Goal: Transaction & Acquisition: Subscribe to service/newsletter

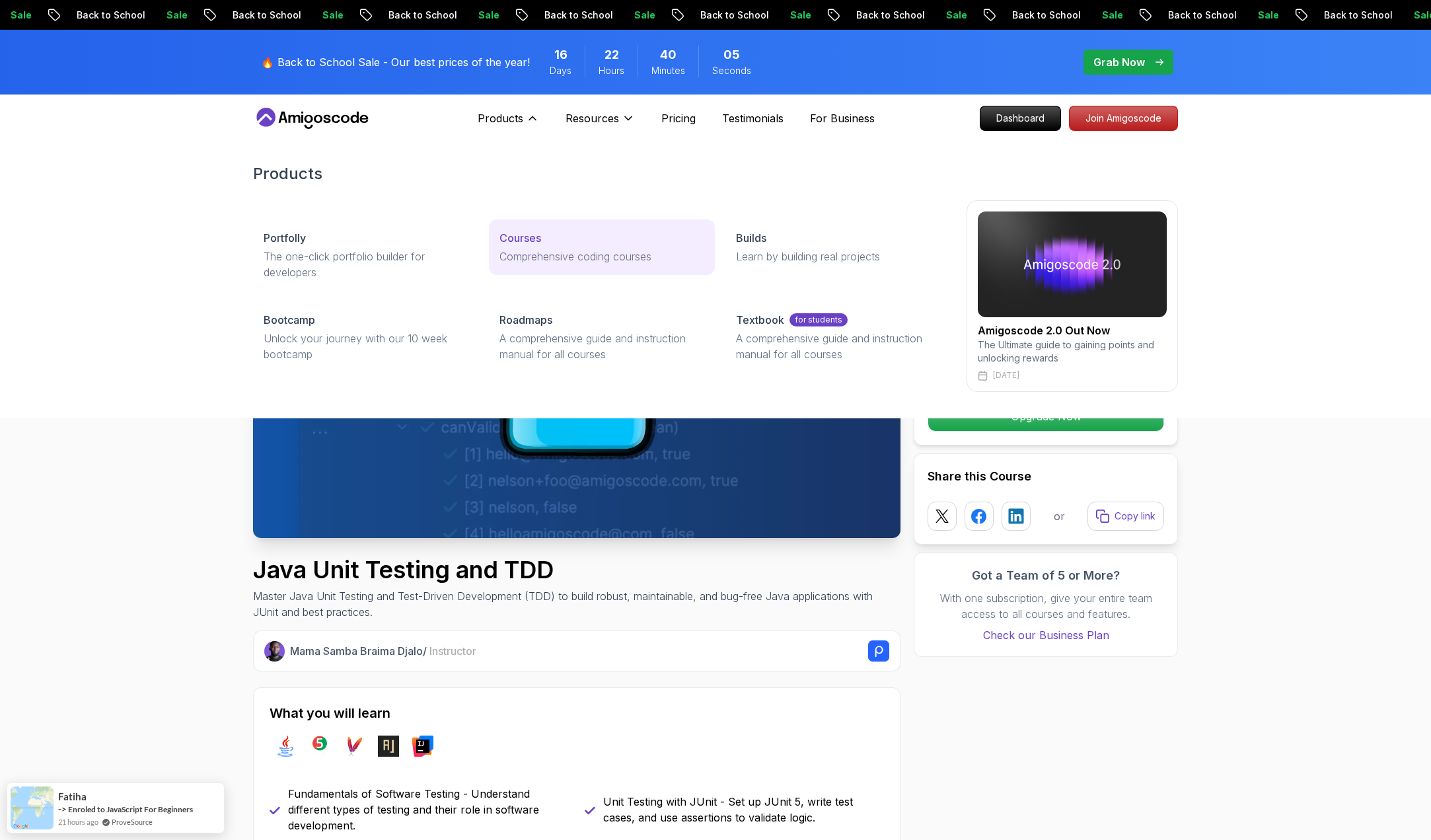
click at [580, 257] on p "Comprehensive coding courses" at bounding box center [601, 256] width 204 height 16
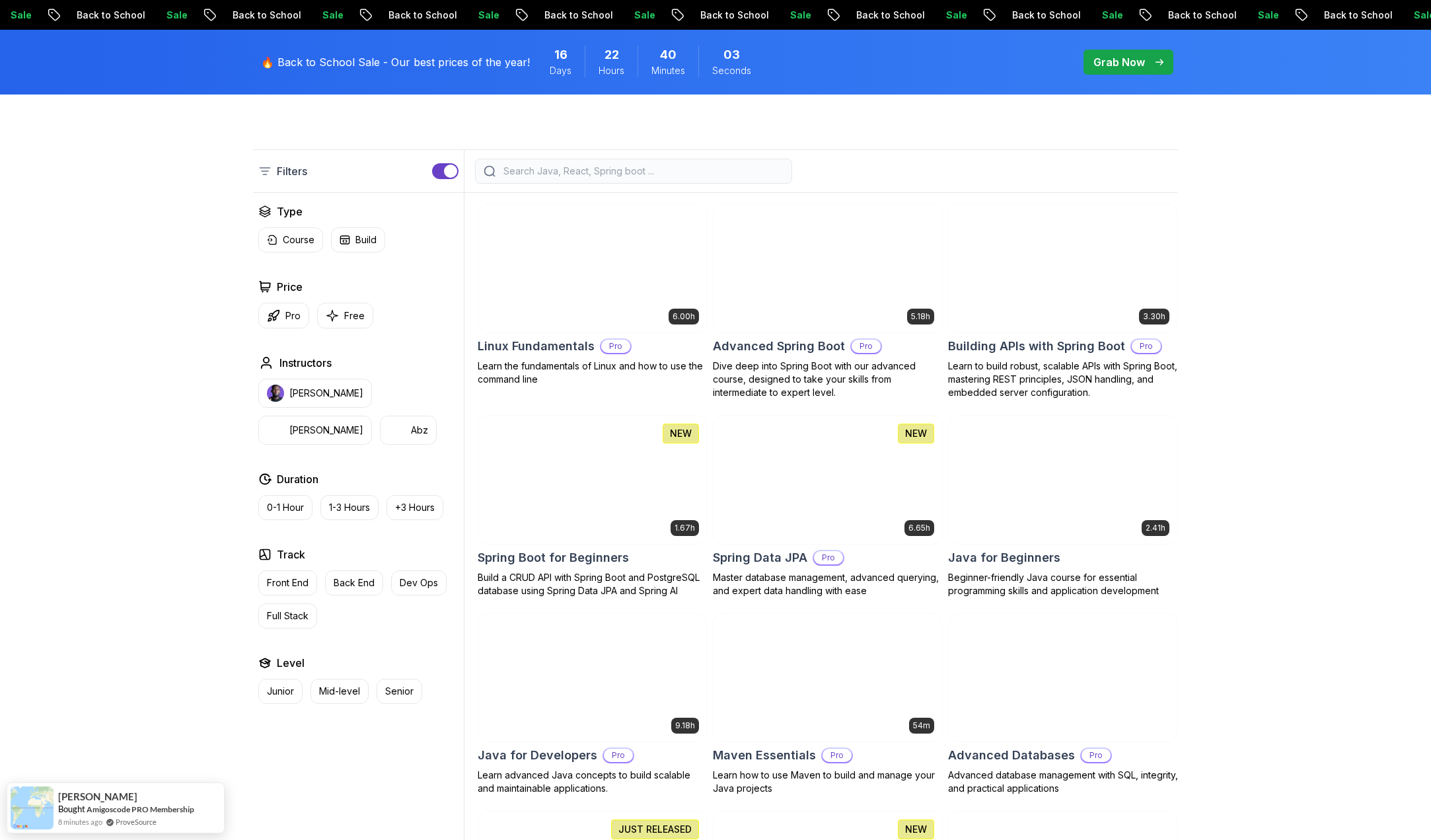
scroll to position [331, 0]
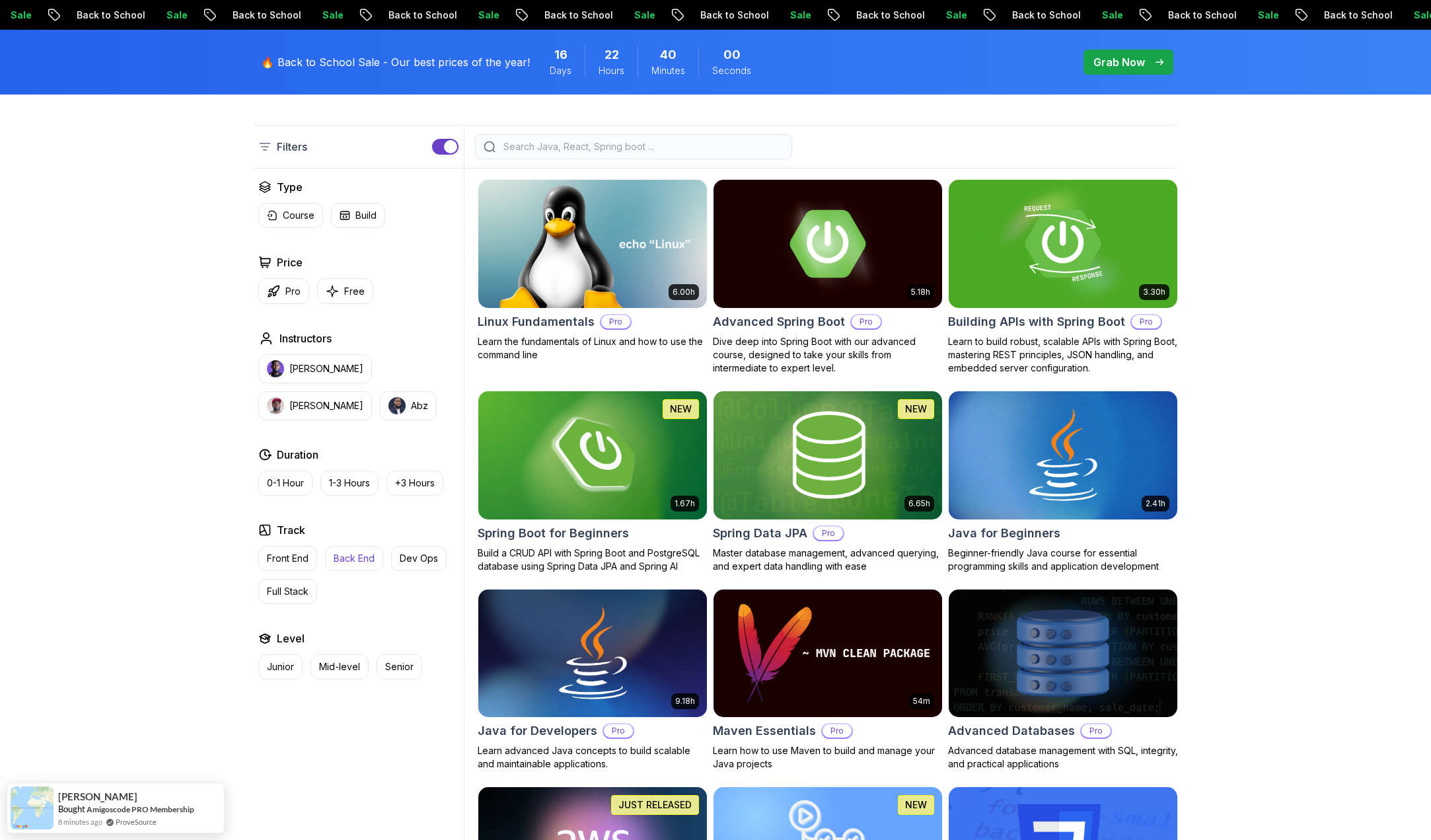
click at [358, 554] on p "Back End" at bounding box center [354, 559] width 41 height 13
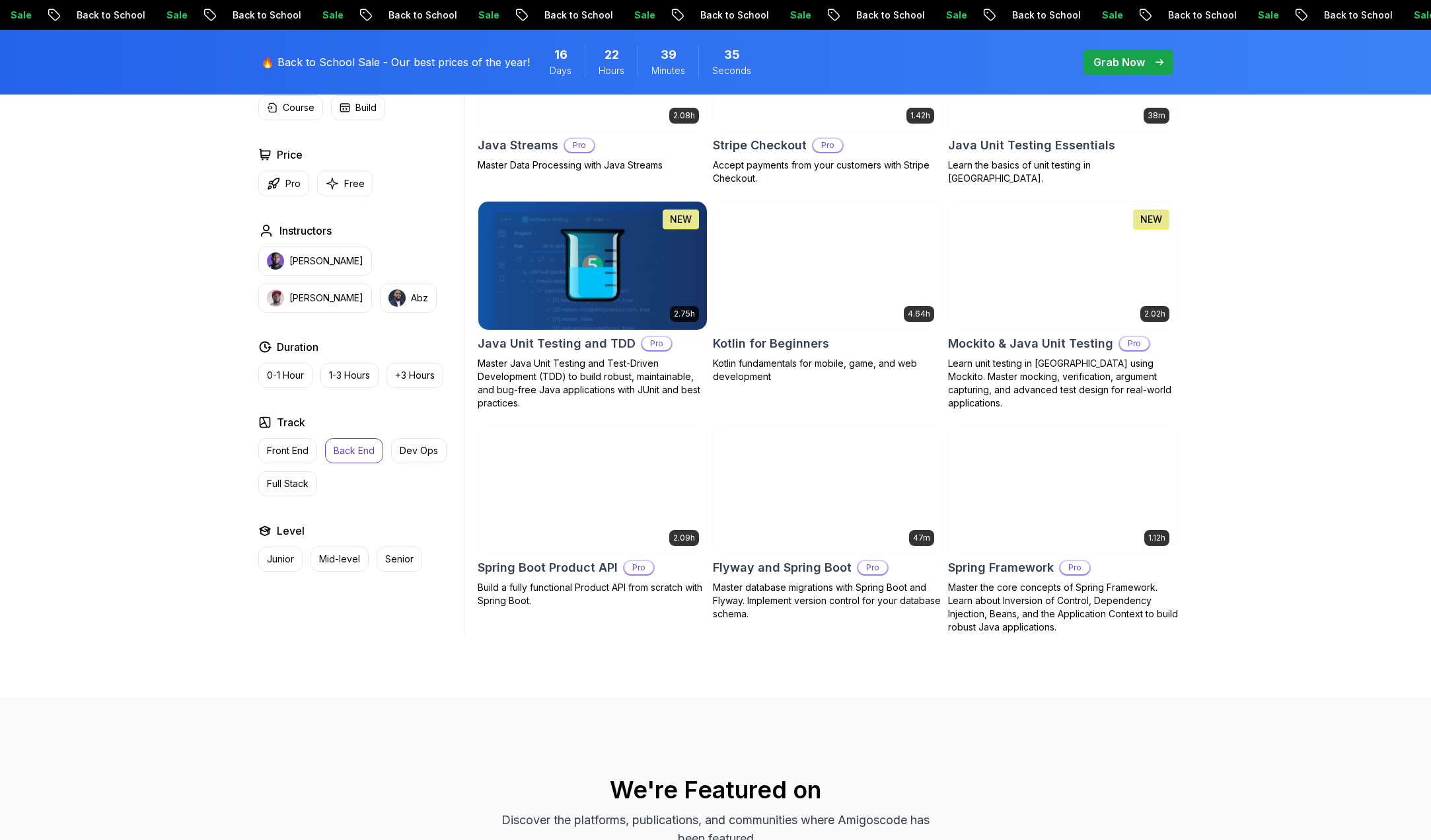
scroll to position [1388, 0]
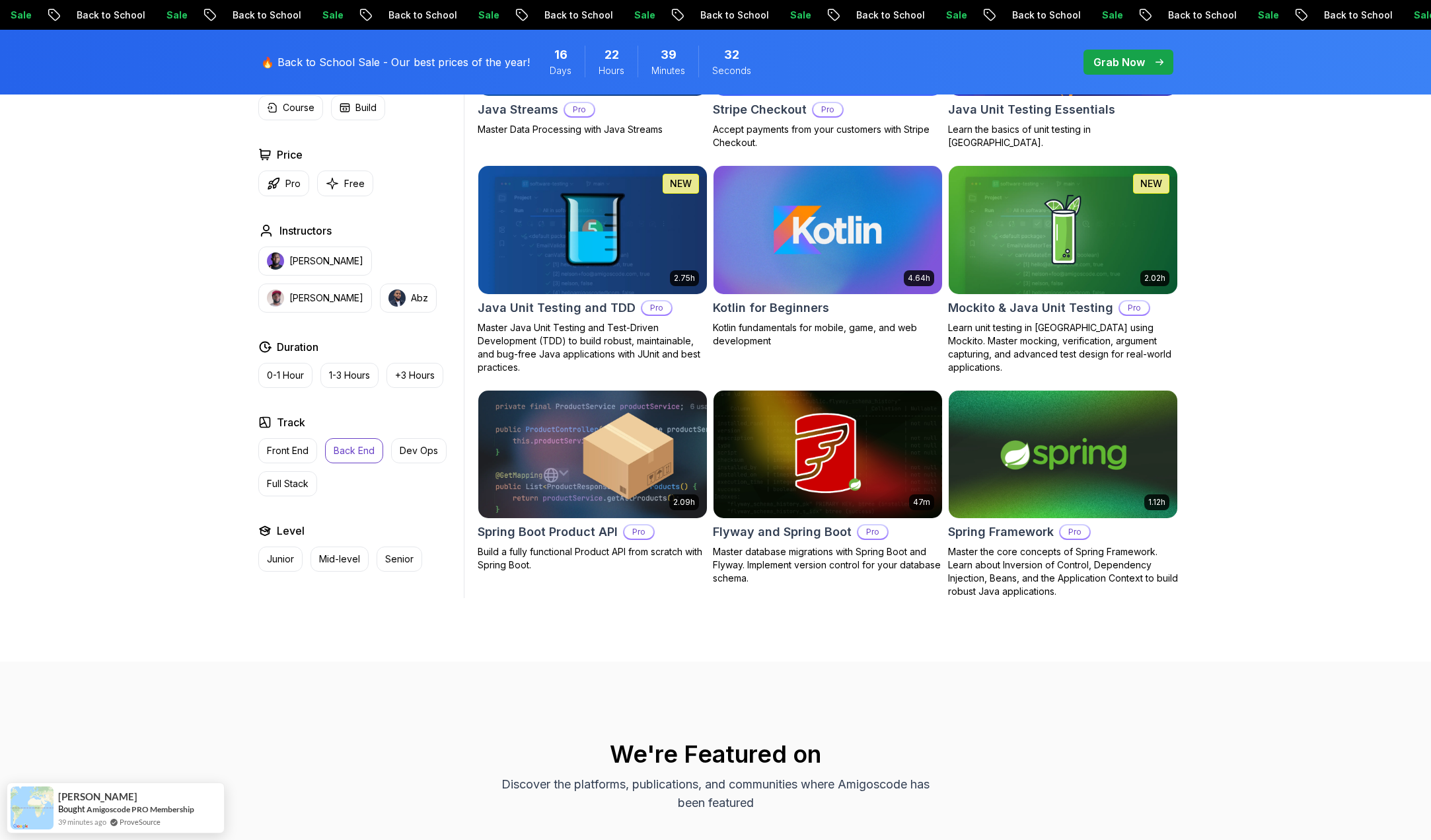
click at [1077, 476] on img at bounding box center [1062, 454] width 240 height 134
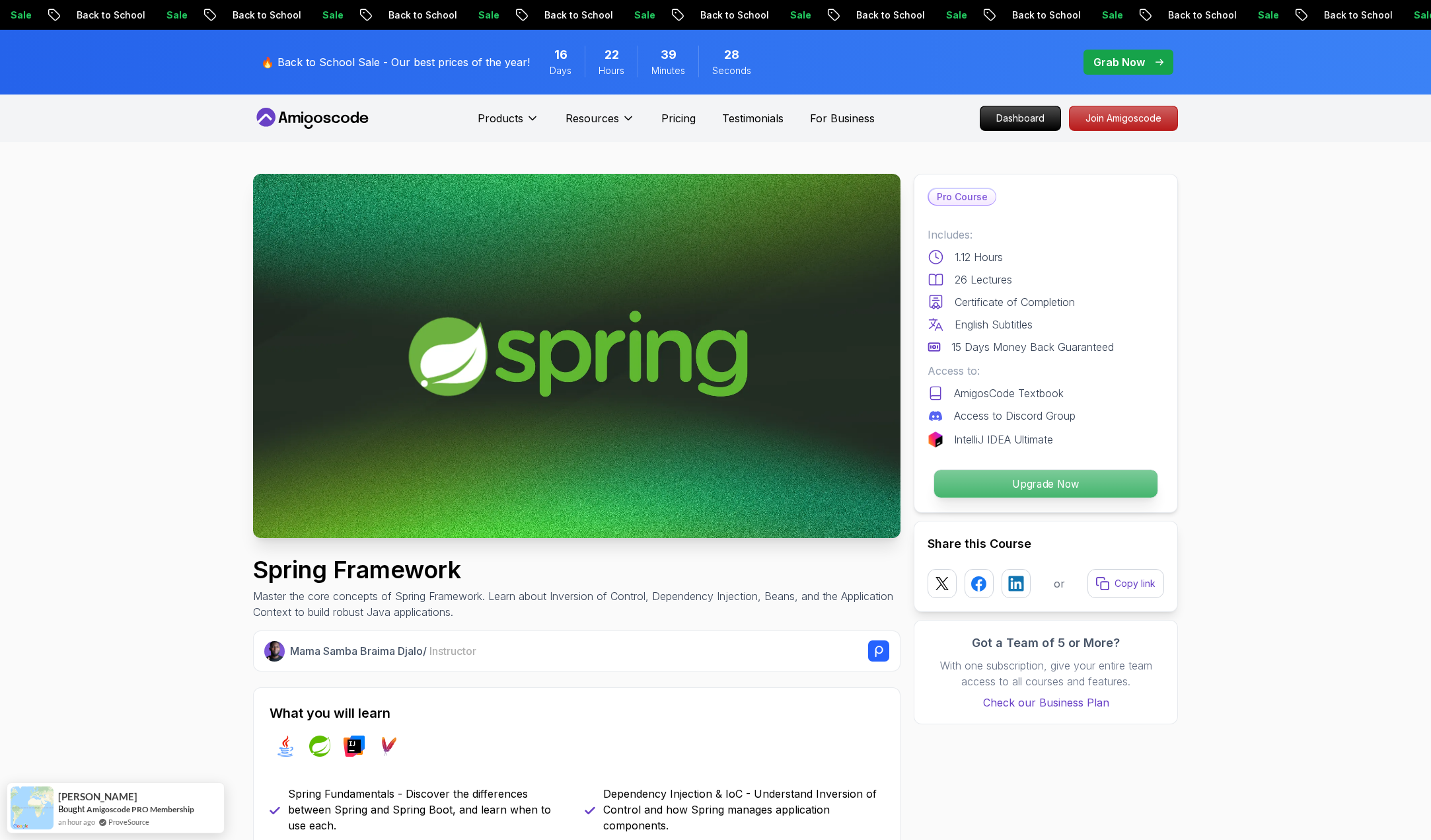
click at [1043, 484] on p "Upgrade Now" at bounding box center [1046, 483] width 224 height 28
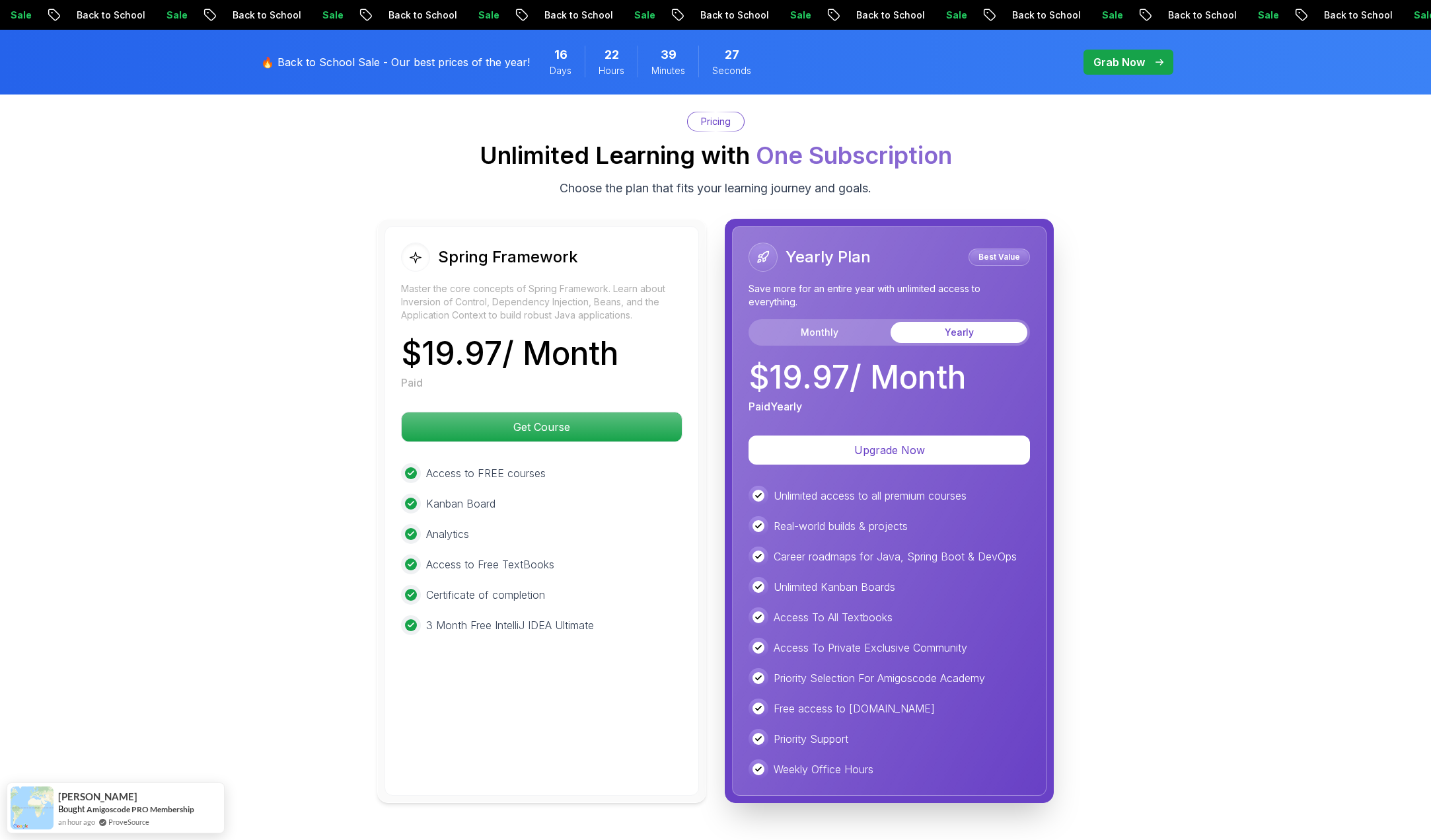
scroll to position [2301, 0]
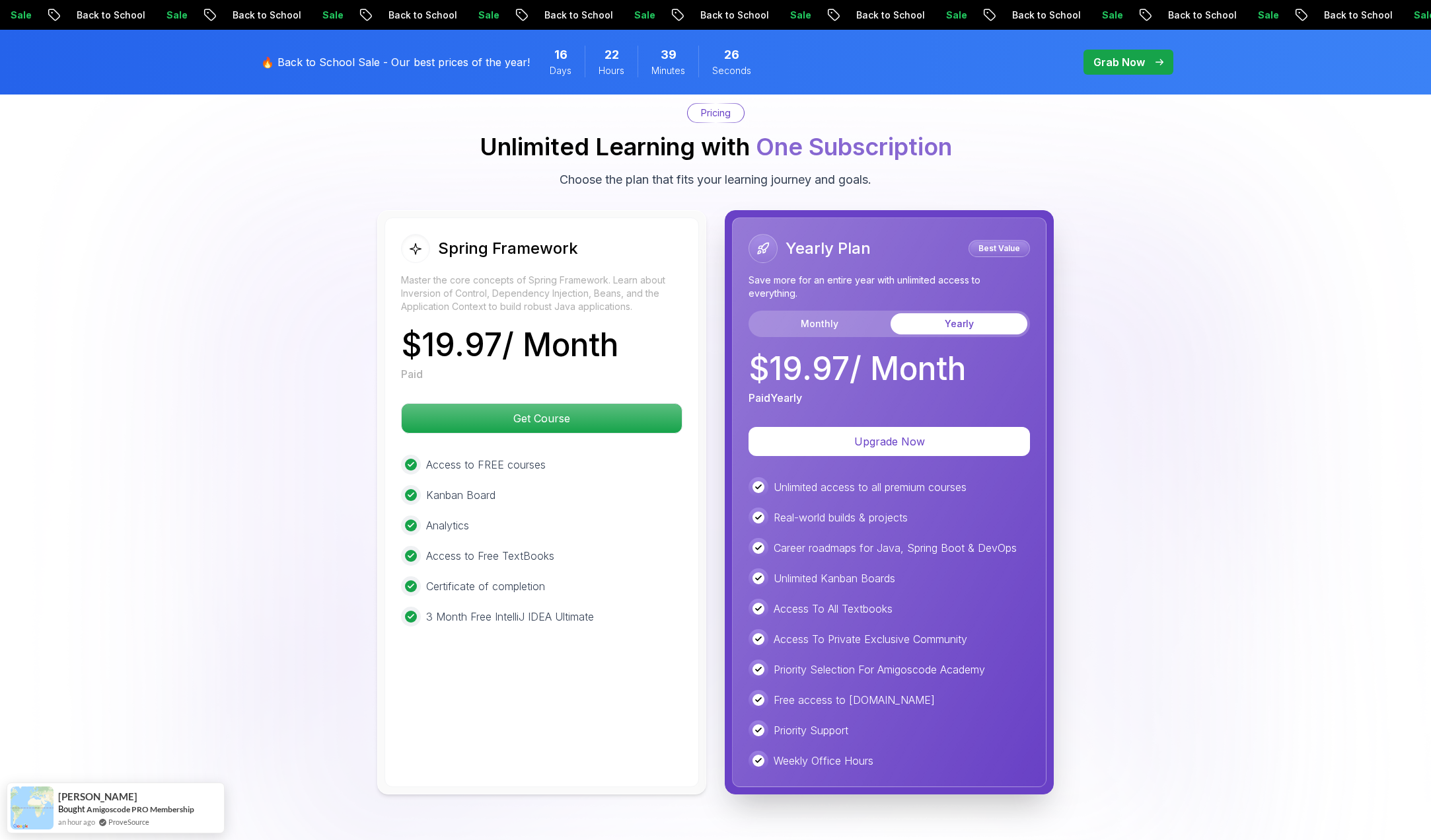
click at [1108, 390] on div "Spring Framework Master the core concepts of Spring Framework. Learn about Inve…" at bounding box center [715, 502] width 925 height 584
click at [561, 292] on p "Master the core concepts of Spring Framework. Learn about Inversion of Control,…" at bounding box center [542, 293] width 281 height 40
drag, startPoint x: 484, startPoint y: 447, endPoint x: 535, endPoint y: 583, distance: 145.2
click at [494, 593] on div "Access to FREE courses Kanban Board Analytics Access to Free TextBooks Certific…" at bounding box center [542, 541] width 281 height 172
click at [535, 583] on div "Access to FREE courses Kanban Board Analytics Access to Free TextBooks Certific…" at bounding box center [542, 541] width 281 height 172
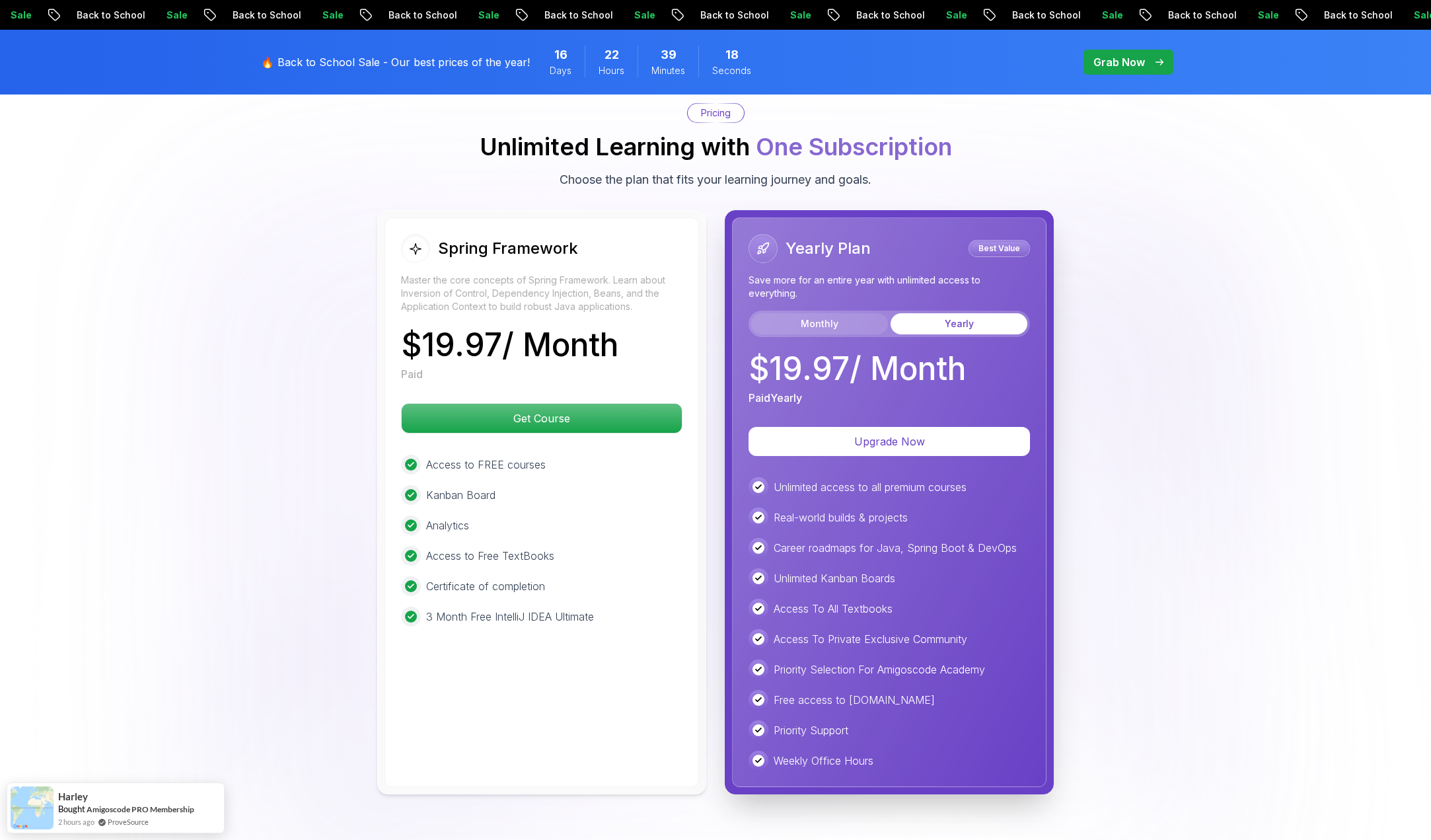
click at [821, 313] on button "Monthly" at bounding box center [819, 324] width 137 height 21
click at [1002, 313] on button "Yearly" at bounding box center [959, 324] width 137 height 21
click at [824, 313] on button "Monthly" at bounding box center [819, 324] width 137 height 21
click at [975, 313] on button "Yearly" at bounding box center [959, 324] width 137 height 21
click at [781, 313] on button "Monthly" at bounding box center [819, 324] width 137 height 21
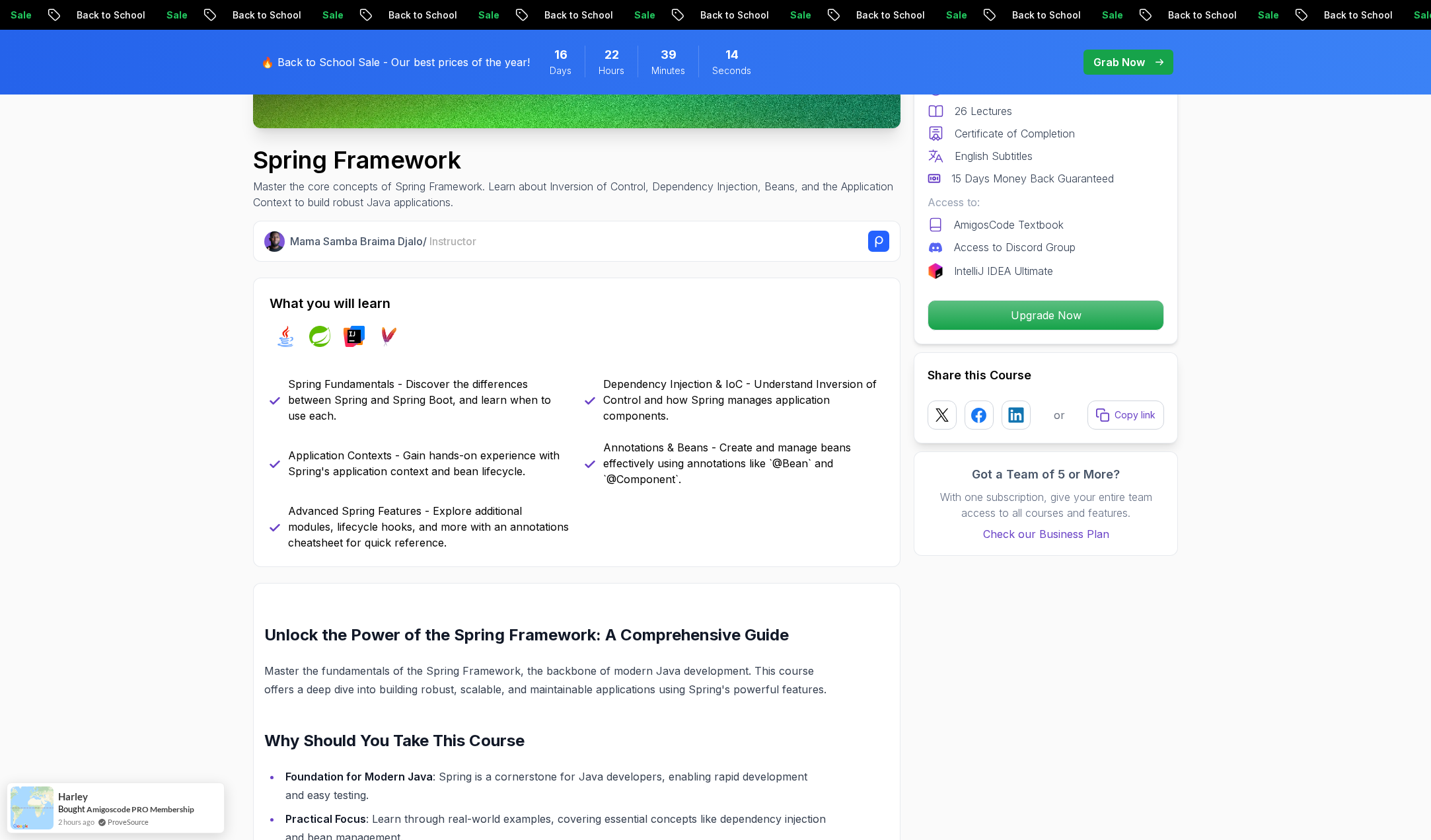
scroll to position [0, 0]
